Goal: Information Seeking & Learning: Learn about a topic

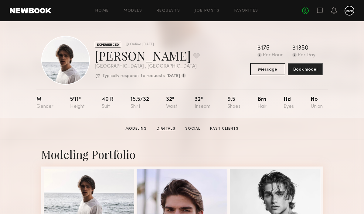
click at [161, 127] on link "Digitals" at bounding box center [166, 128] width 24 height 5
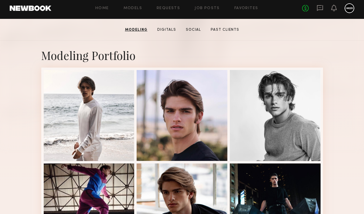
click at [138, 30] on link "Modeling" at bounding box center [136, 29] width 27 height 5
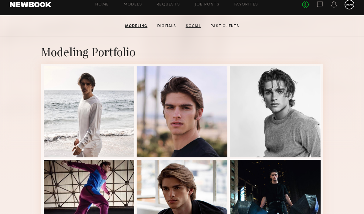
click at [192, 25] on link "Social" at bounding box center [194, 25] width 20 height 5
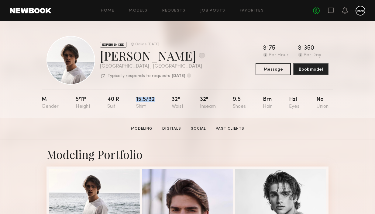
drag, startPoint x: 153, startPoint y: 99, endPoint x: 132, endPoint y: 95, distance: 21.4
click at [132, 95] on nb-model-profile-props "M 5'11" 40 r 15.5/32 32" 32" 9.5 Brn Hzl No" at bounding box center [188, 103] width 292 height 28
drag, startPoint x: 120, startPoint y: 96, endPoint x: 101, endPoint y: 96, distance: 18.8
click at [101, 96] on nb-model-profile-props "M 5'11" 40 r 15.5/32 32" 32" 9.5 Brn Hzl No" at bounding box center [188, 103] width 292 height 28
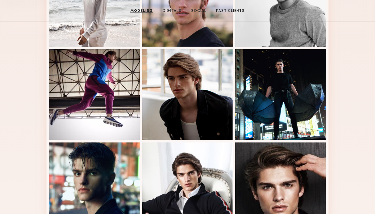
scroll to position [109, 0]
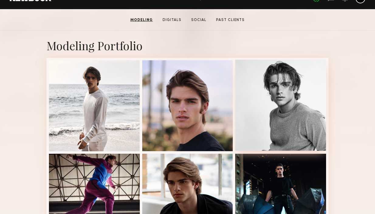
click at [298, 118] on div at bounding box center [280, 105] width 91 height 91
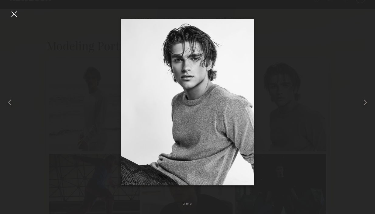
click at [15, 13] on div at bounding box center [14, 14] width 10 height 10
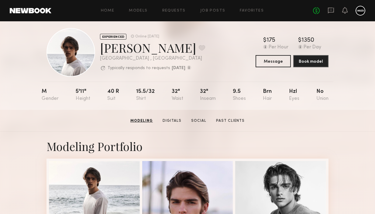
scroll to position [0, 0]
